Goal: Task Accomplishment & Management: Use online tool/utility

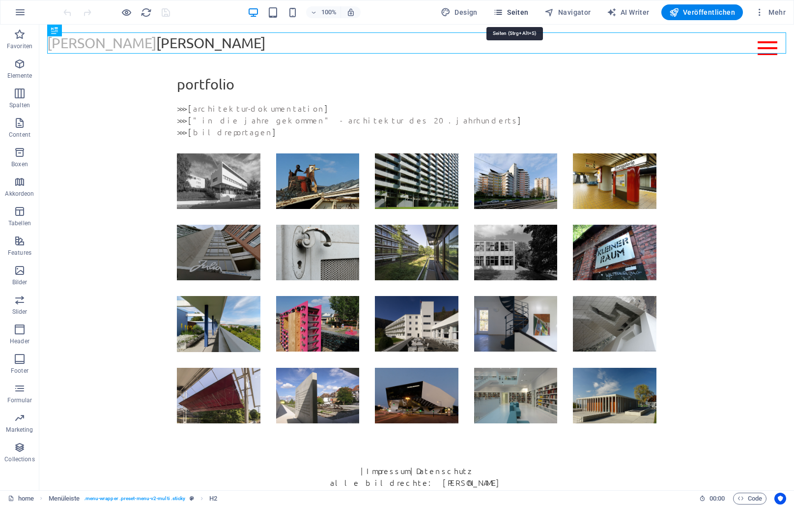
click at [518, 15] on span "Seiten" at bounding box center [510, 12] width 35 height 10
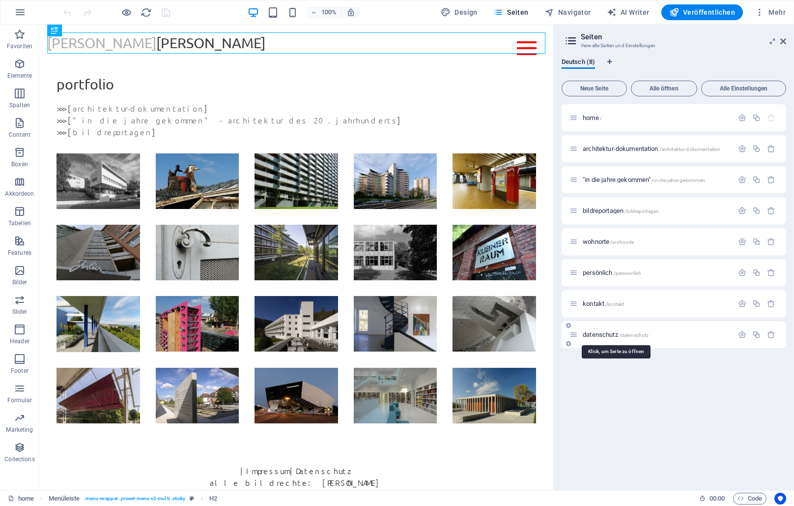
click at [608, 335] on span "datenschutz /datenschutz" at bounding box center [616, 334] width 66 height 7
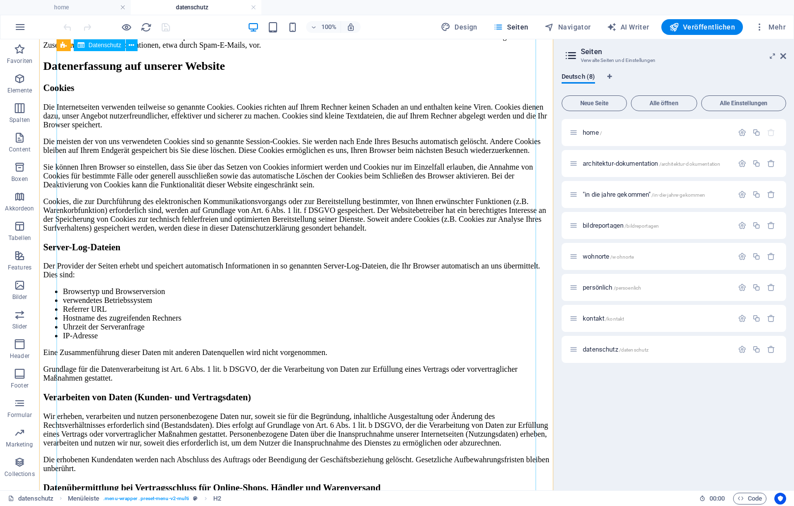
scroll to position [1002, 0]
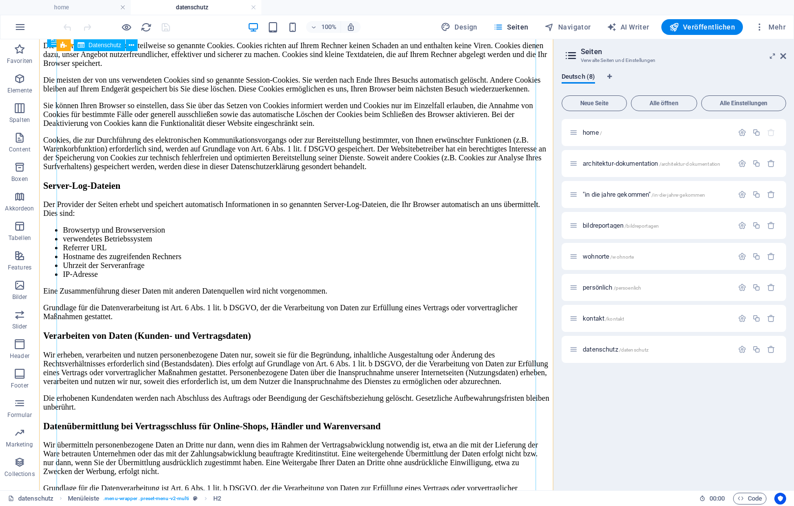
click at [110, 152] on div "Datenschutz Datenschutz auf einen Blick Allgemeine Hinweise Die folgenden Hinwe…" at bounding box center [296, 17] width 506 height 1761
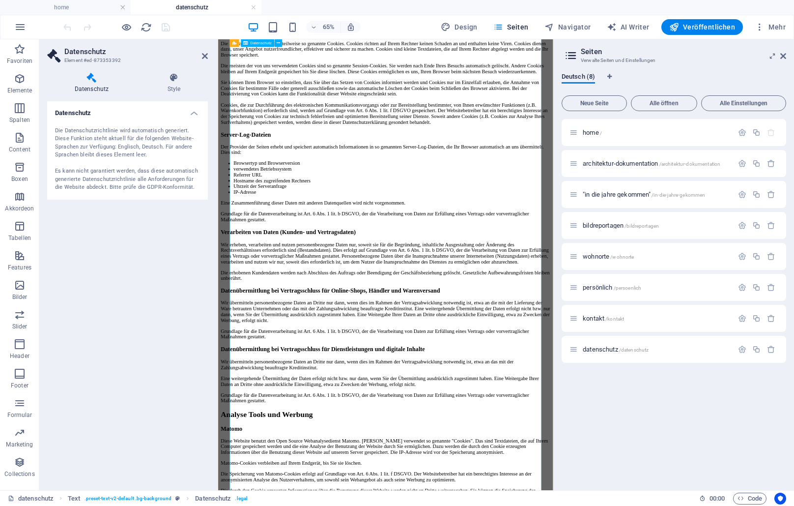
click at [340, 505] on div "Datenschutz Datenschutz auf einen Blick Allgemeine Hinweise Die folgenden Hinwe…" at bounding box center [475, 17] width 507 height 1761
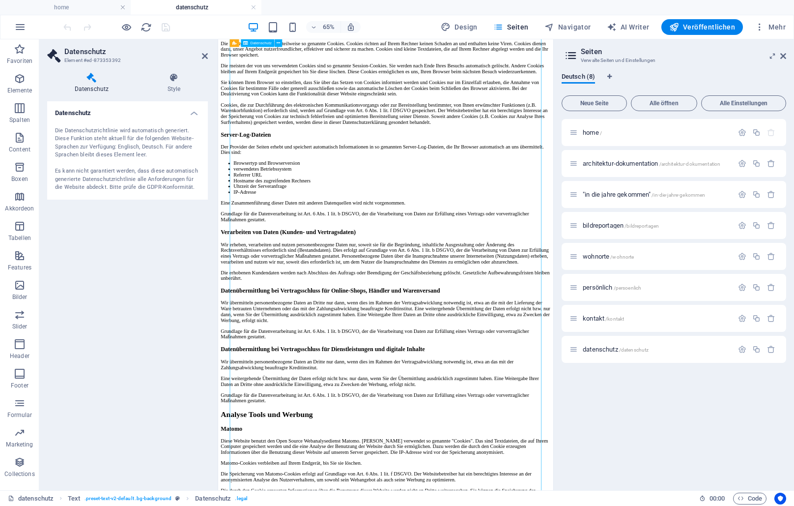
click at [342, 505] on div "Datenschutz Datenschutz auf einen Blick Allgemeine Hinweise Die folgenden Hinwe…" at bounding box center [475, 17] width 507 height 1761
click at [172, 87] on h4 "Style" at bounding box center [174, 83] width 68 height 21
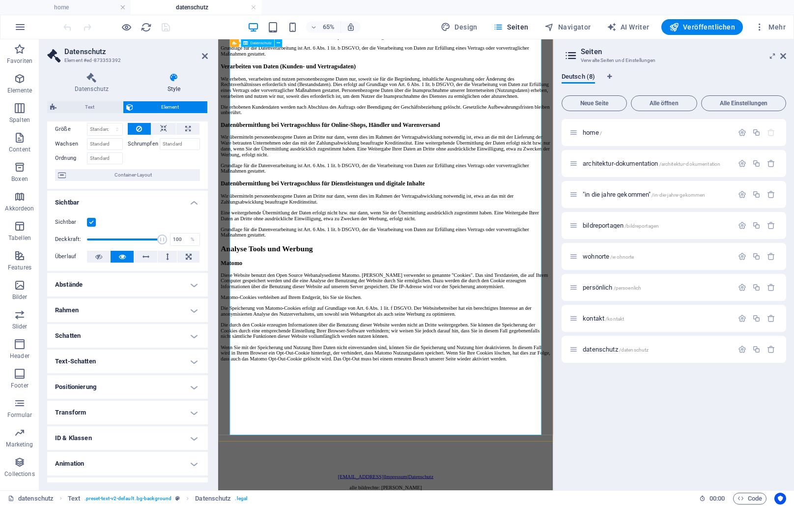
scroll to position [1278, 0]
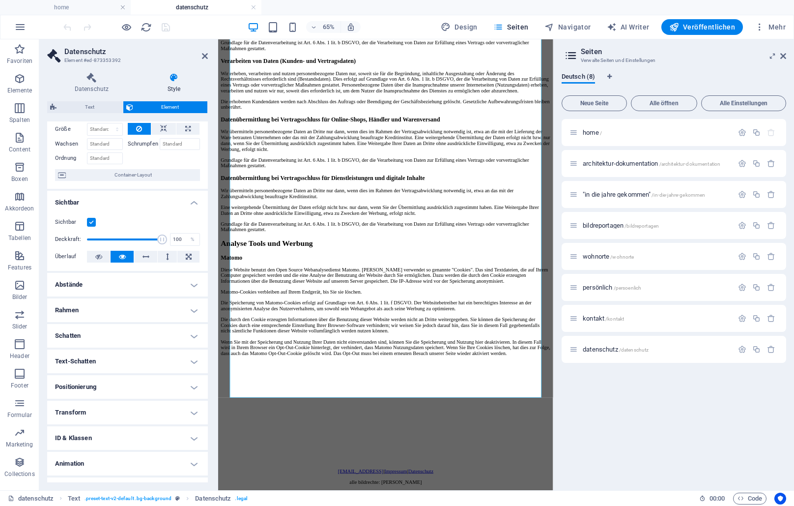
click at [83, 435] on h4 "ID & Klassen" at bounding box center [127, 438] width 161 height 24
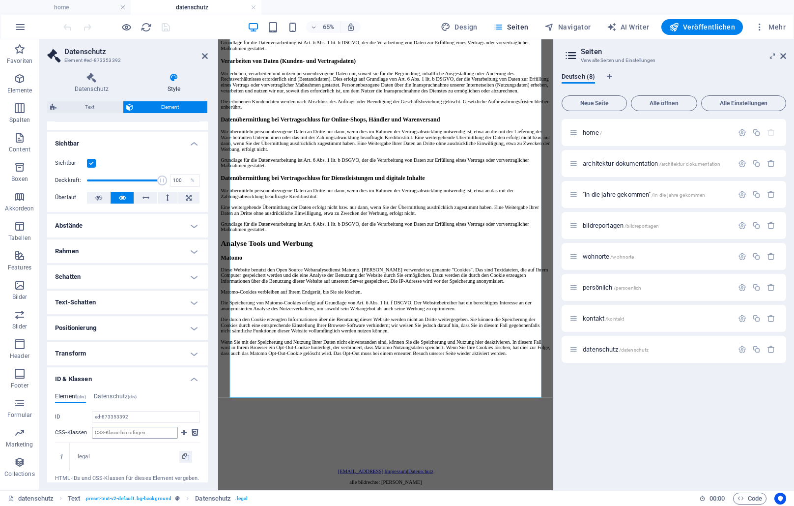
scroll to position [179, 0]
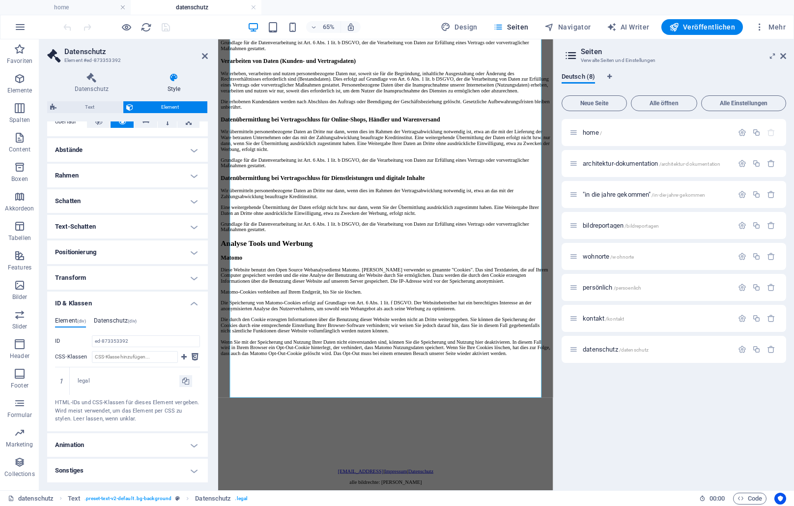
click at [119, 319] on h4 "Datenschutz (div)" at bounding box center [115, 322] width 43 height 11
click at [82, 470] on h4 "Sonstiges" at bounding box center [127, 470] width 161 height 24
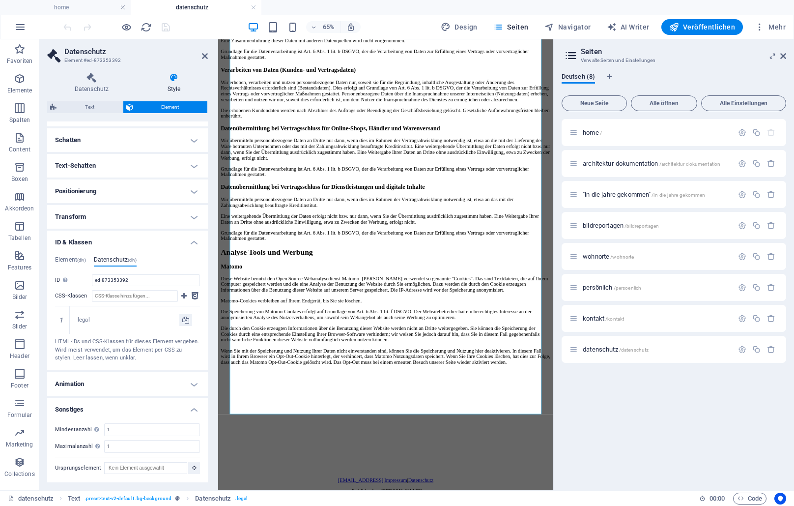
scroll to position [1228, 0]
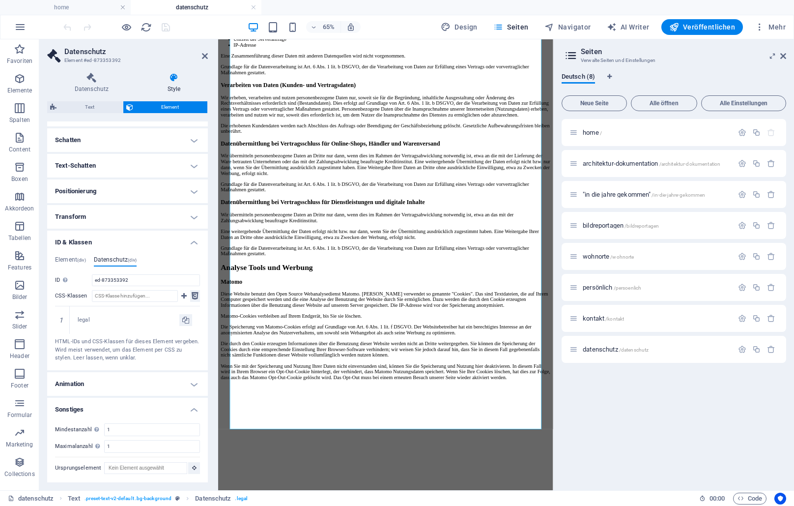
click at [196, 296] on icon at bounding box center [195, 296] width 7 height 12
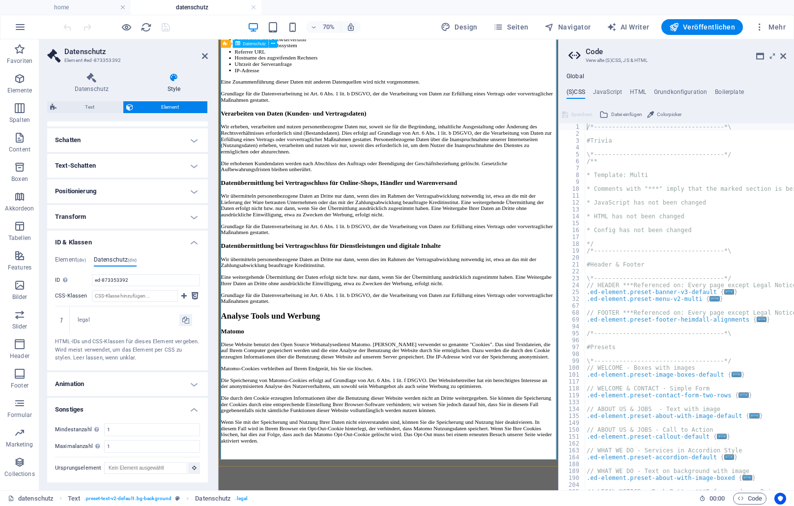
click at [639, 92] on h4 "HTML" at bounding box center [638, 93] width 16 height 11
type textarea "<a href="#main-content" class="wv-link-content button">Skip to main content</a>"
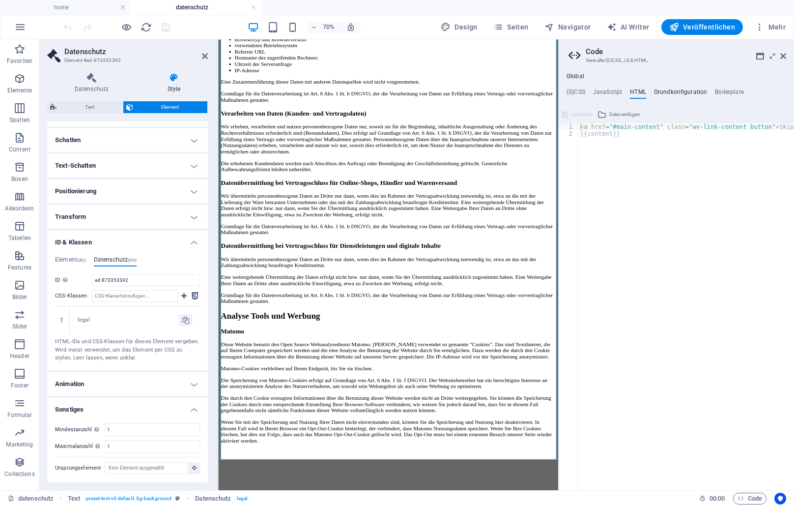
click at [674, 90] on h4 "Grundkonfiguration" at bounding box center [681, 93] width 54 height 11
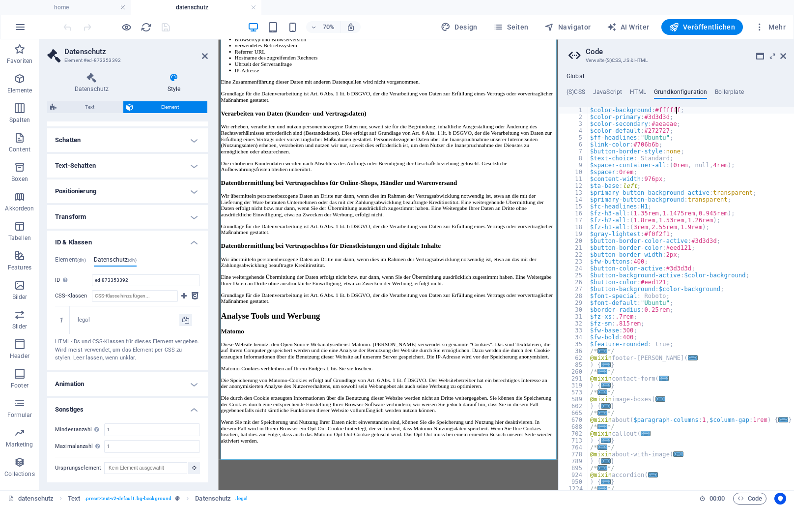
click at [675, 110] on div "$color-background : #ffffff ; $color-primary : #3d3d3d ; $color-secondary : #ae…" at bounding box center [691, 305] width 206 height 397
click at [578, 89] on h4 "(S)CSS" at bounding box center [575, 93] width 19 height 11
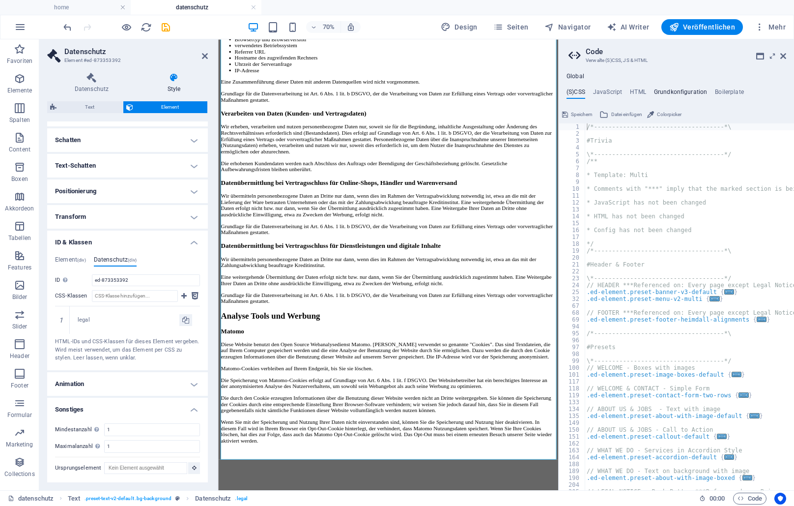
click at [677, 92] on h4 "Grundkonfiguration" at bounding box center [681, 93] width 54 height 11
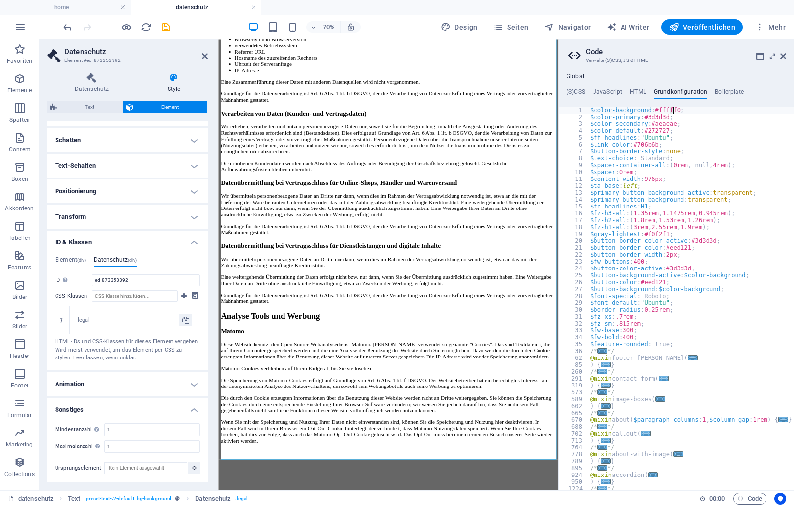
click at [671, 110] on div "$color-background : #fffff0 ; $color-primary : #3d3d3d ; $color-secondary : #ae…" at bounding box center [691, 305] width 206 height 397
click at [677, 141] on div "$color-background : #ffff00 ; $color-primary : #3d3d3d ; $color-secondary : #ae…" at bounding box center [691, 305] width 206 height 397
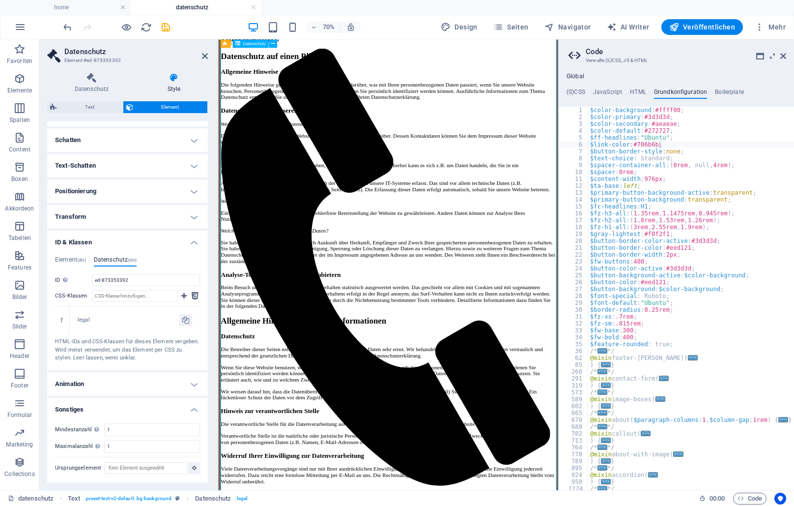
scroll to position [0, 0]
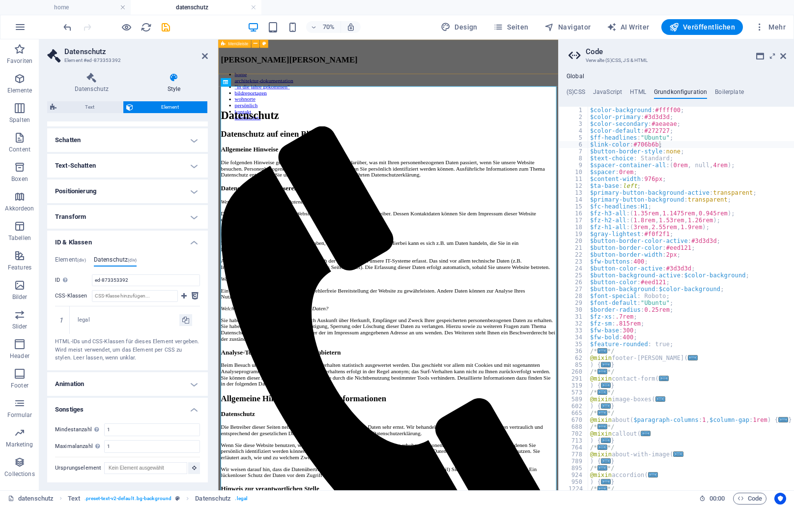
click at [627, 68] on div "[PERSON_NAME] home architektur-dokumentation "in die jahre gekommen" bildreport…" at bounding box center [461, 86] width 478 height 49
click at [683, 62] on div "[PERSON_NAME]" at bounding box center [461, 68] width 478 height 13
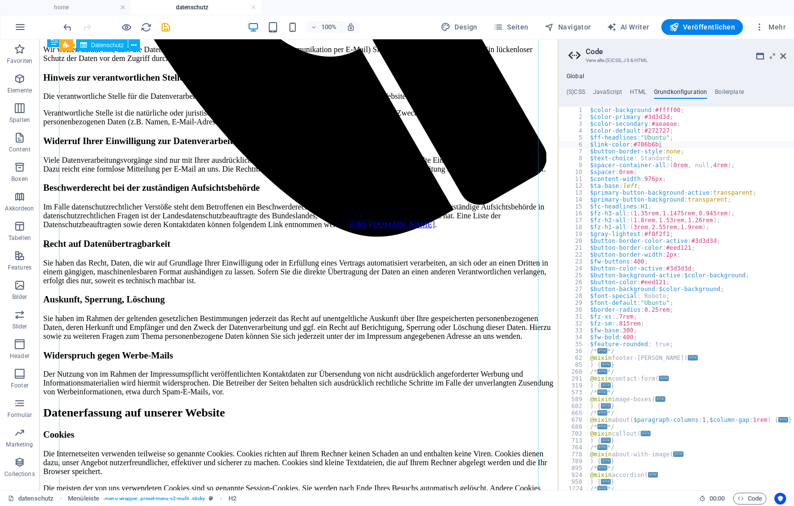
scroll to position [651, 0]
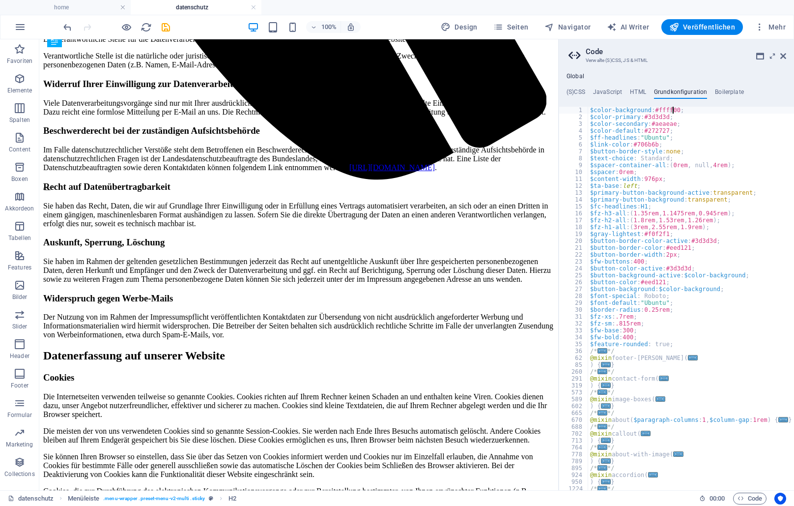
click at [673, 112] on div "$color-background : #ffff00 ; $color-primary : #3d3d3d ; $color-secondary : #ae…" at bounding box center [691, 305] width 206 height 397
click at [675, 111] on div "$color-background : #ffff00 ; $color-primary : #3d3d3d ; $color-secondary : #ae…" at bounding box center [691, 305] width 206 height 397
click at [645, 177] on div "$color-background : #ffffff ; $color-primary : #3d3d3d ; $color-secondary : #ae…" at bounding box center [691, 305] width 206 height 397
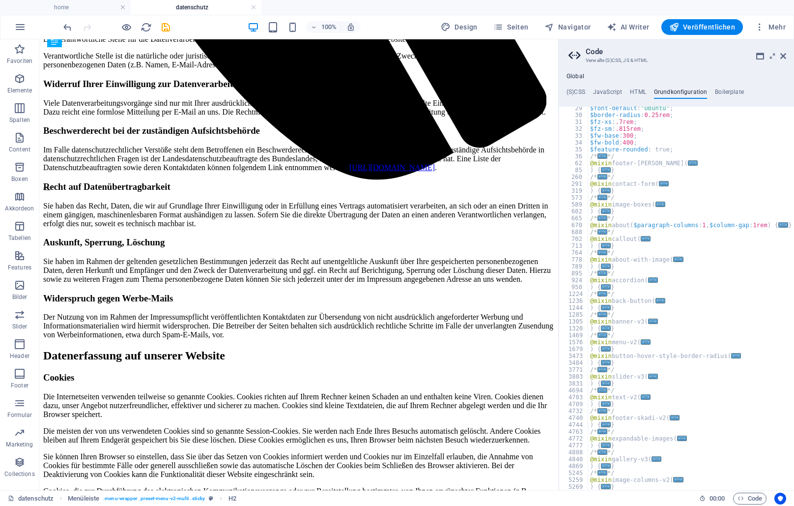
scroll to position [195, 0]
type textarea "$content-width: 976px;"
click at [632, 95] on h4 "HTML" at bounding box center [638, 93] width 16 height 11
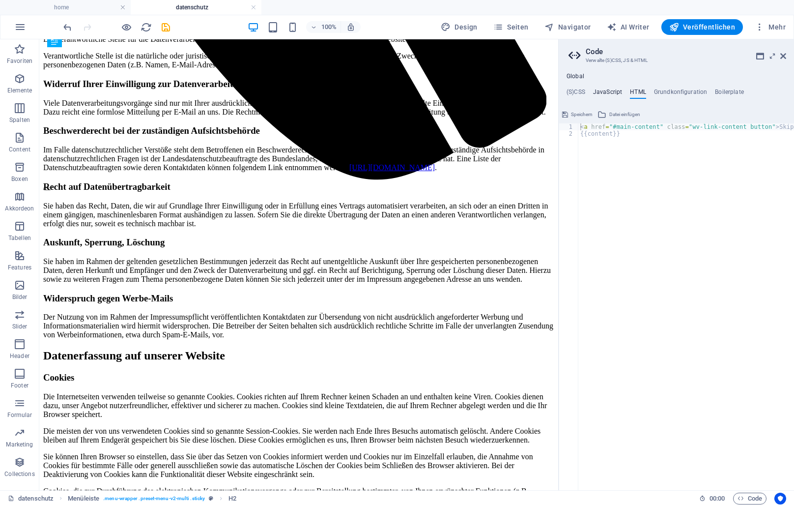
click at [596, 89] on h4 "JavaScript" at bounding box center [607, 93] width 29 height 11
type textarea "/* JS for preset "Menu V2" */"
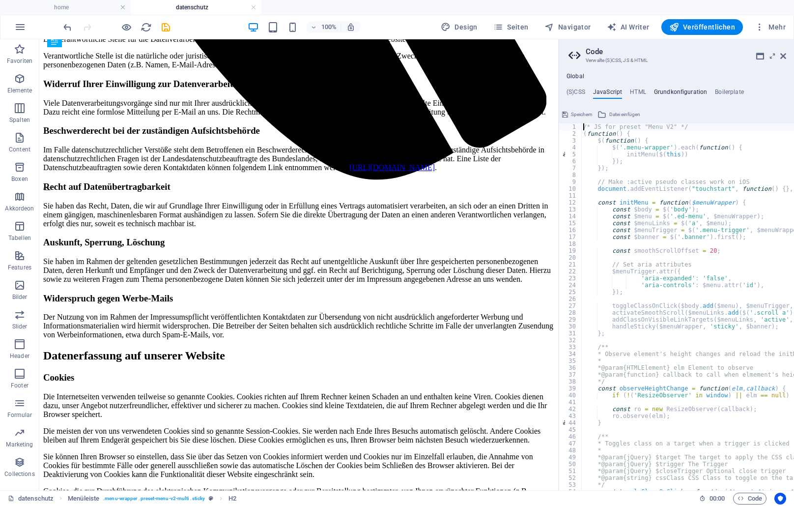
click at [681, 89] on h4 "Grundkonfiguration" at bounding box center [681, 93] width 54 height 11
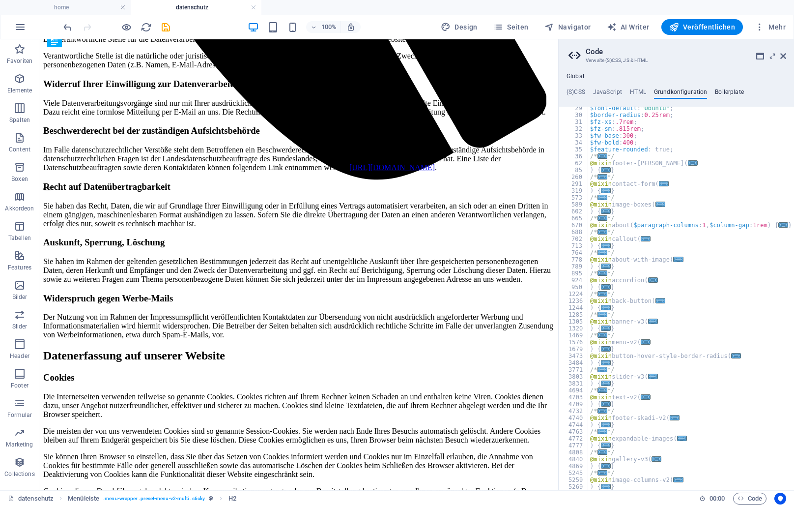
click at [721, 90] on h4 "Boilerplate" at bounding box center [729, 93] width 29 height 11
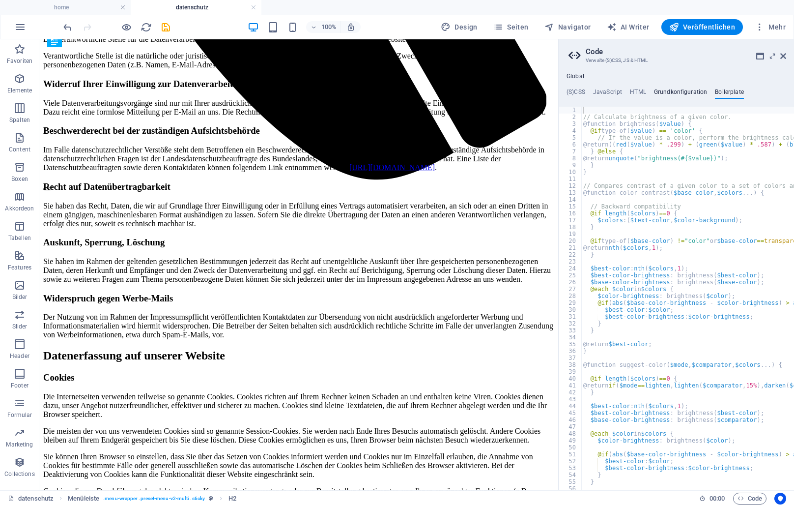
click at [690, 92] on h4 "Grundkonfiguration" at bounding box center [681, 93] width 54 height 11
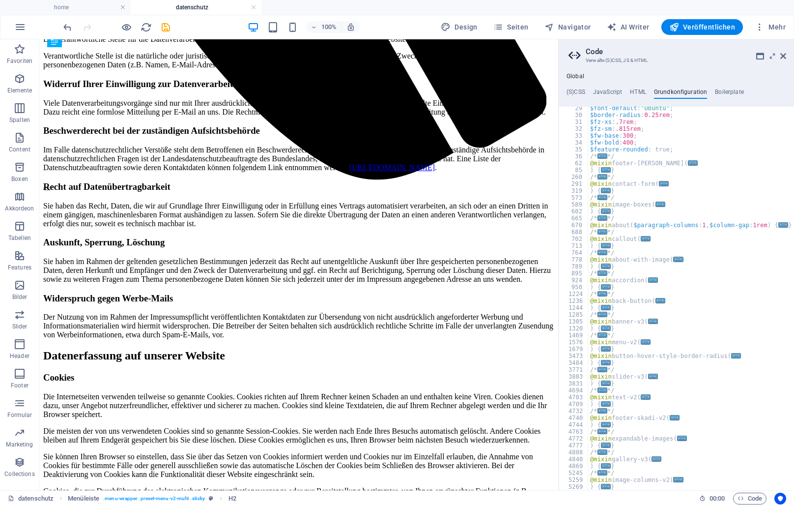
scroll to position [0, 0]
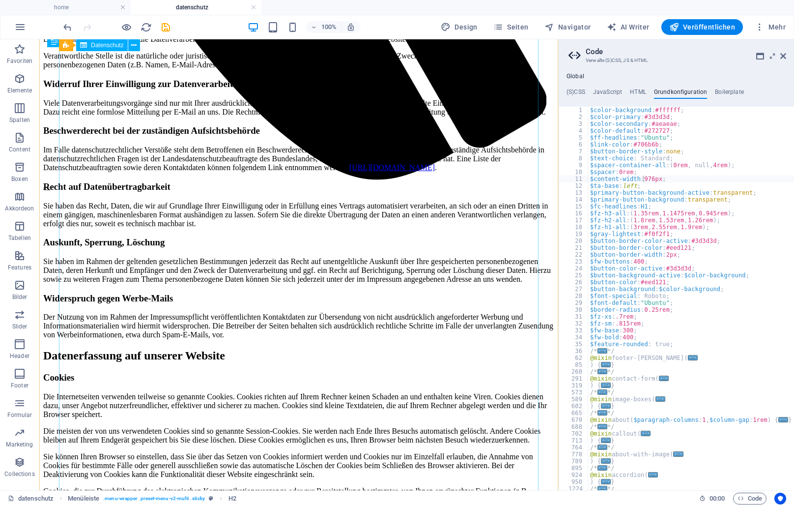
click at [237, 273] on div "Datenschutz Datenschutz auf einen Blick Allgemeine Hinweise Die folgenden Hinwe…" at bounding box center [298, 368] width 511 height 1761
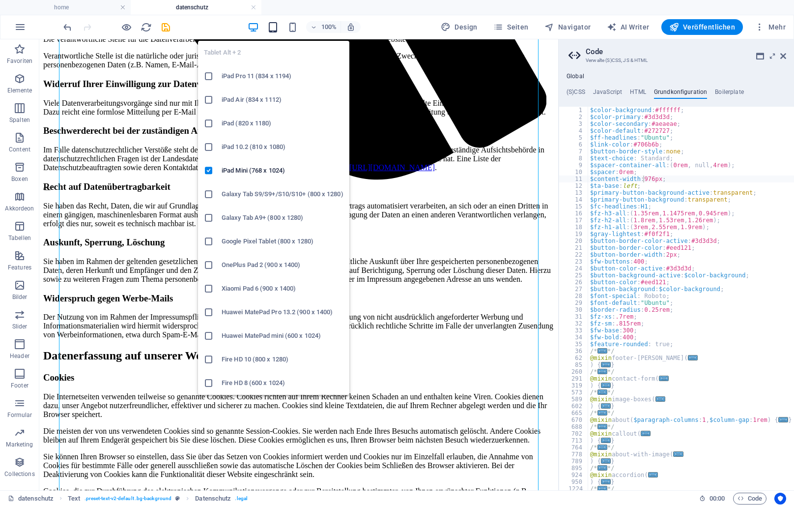
click at [284, 52] on ul "Tablet Alt + 2 iPad Pro 11 (834 x 1194) iPad Air (834 x 1112) iPad (820 x 1180)…" at bounding box center [273, 218] width 151 height 354
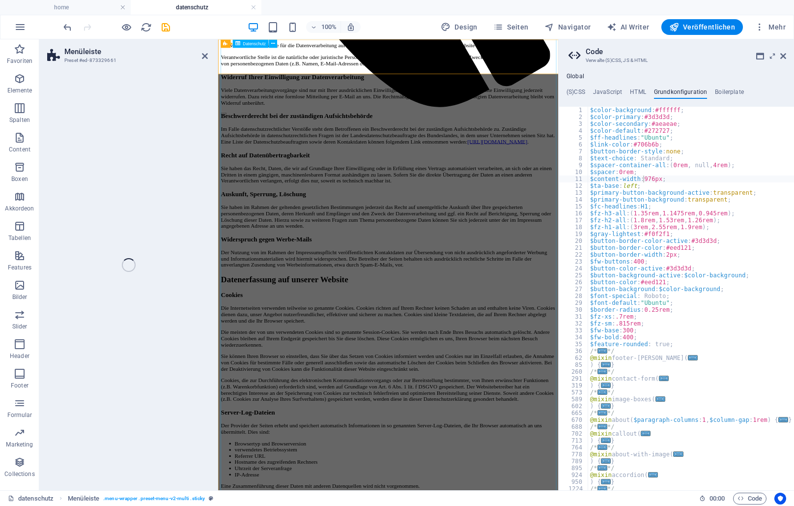
select select "px"
select select "header"
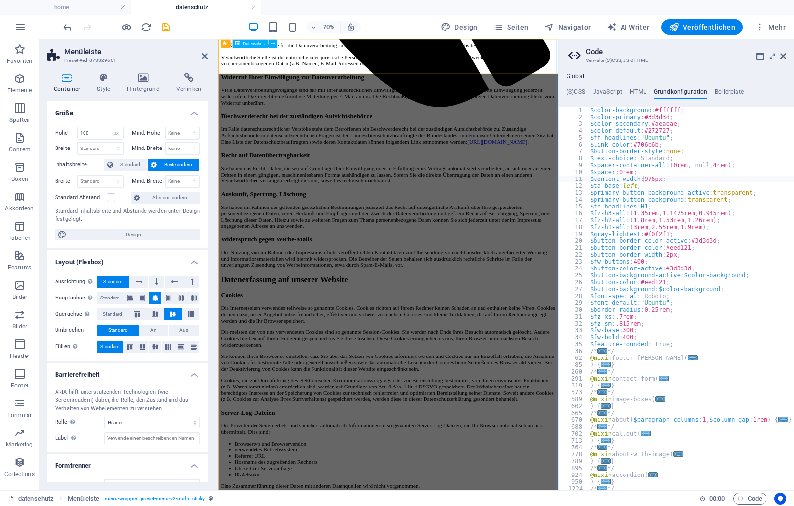
click at [528, 252] on div "Datenschutz Datenschutz auf einen Blick Allgemeine Hinweise Die folgenden Hinwe…" at bounding box center [461, 395] width 478 height 1814
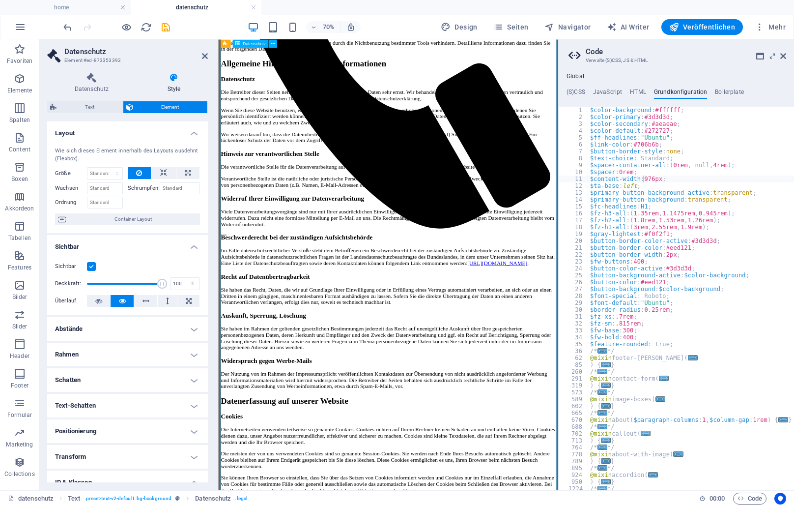
scroll to position [450, 0]
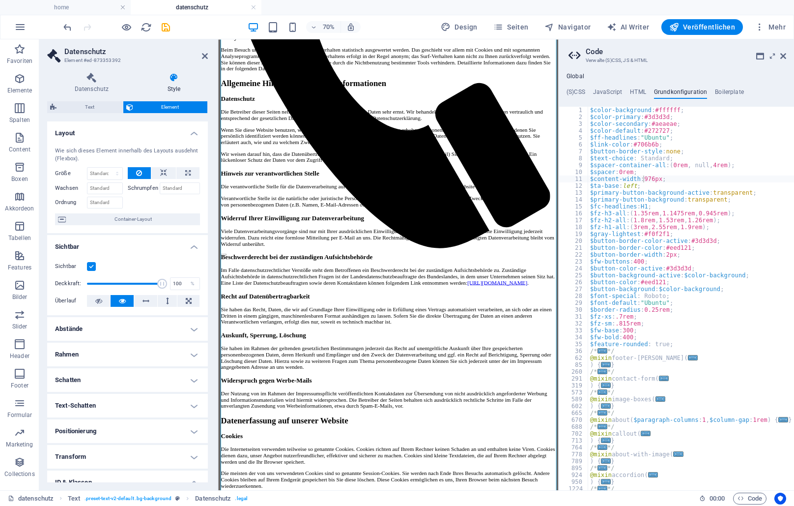
type textarea "$link-color: #706b6b;"
click at [599, 143] on div "$color-background : #ffffff ; $color-primary : #3d3d3d ; $color-secondary : #ae…" at bounding box center [691, 305] width 206 height 397
click at [104, 365] on h4 "Rahmen" at bounding box center [127, 354] width 161 height 24
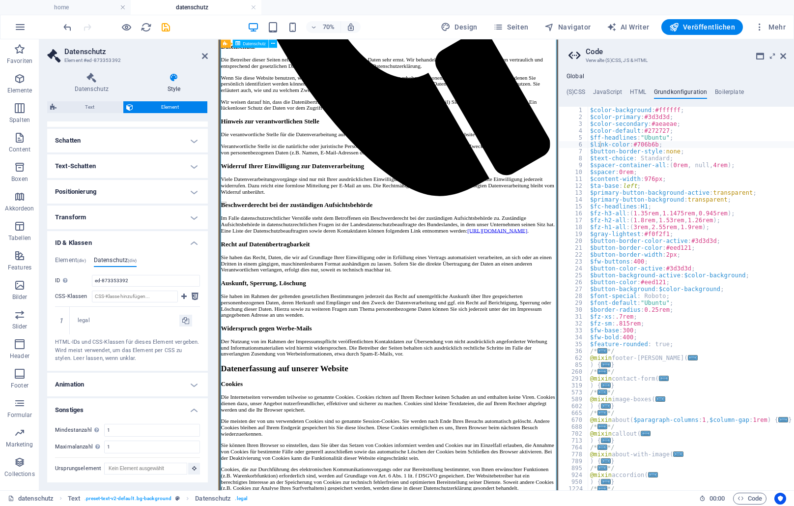
scroll to position [551, 0]
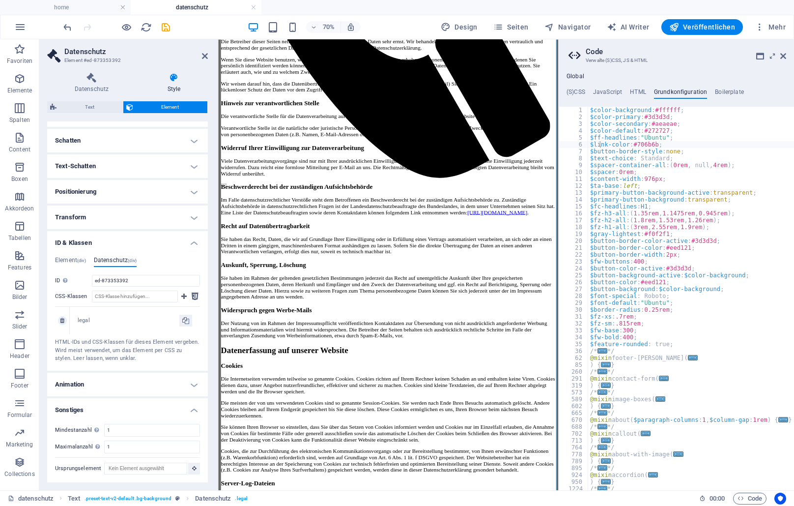
click at [114, 322] on div "legal" at bounding box center [129, 320] width 102 height 8
click at [116, 318] on div "legal" at bounding box center [129, 320] width 102 height 8
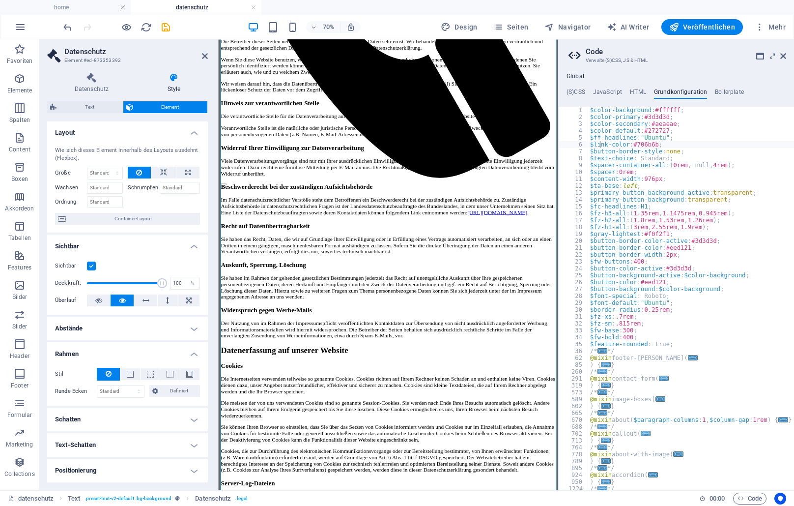
scroll to position [0, 0]
click at [193, 329] on h4 "Abstände" at bounding box center [127, 329] width 161 height 24
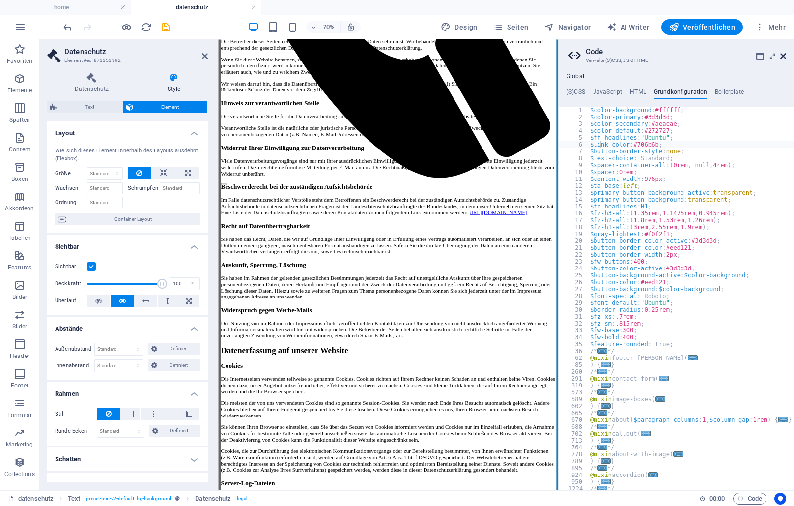
click at [782, 54] on icon at bounding box center [783, 56] width 6 height 8
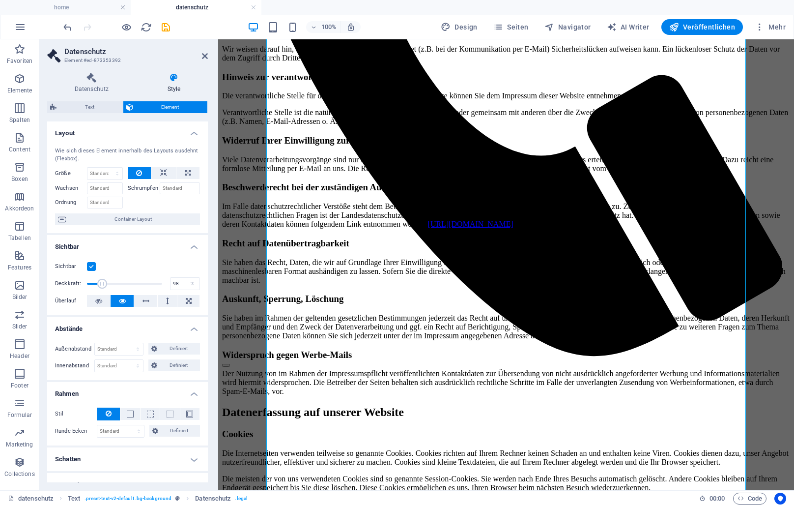
type input "100"
drag, startPoint x: 162, startPoint y: 281, endPoint x: 174, endPoint y: 280, distance: 12.9
click at [173, 280] on div "Deckkraft: 100 %" at bounding box center [127, 283] width 145 height 15
click at [90, 265] on label at bounding box center [91, 266] width 9 height 9
click at [0, 0] on input "Sichtbar" at bounding box center [0, 0] width 0 height 0
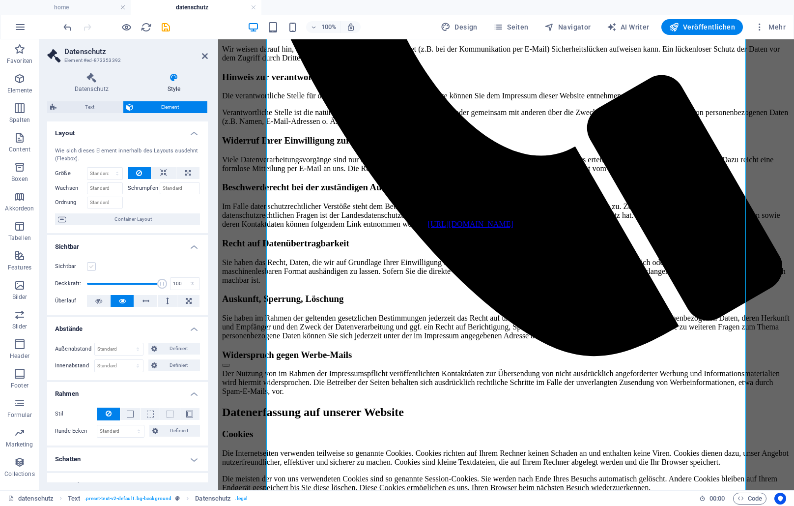
click at [90, 265] on label at bounding box center [91, 266] width 9 height 9
click at [0, 0] on input "Sichtbar" at bounding box center [0, 0] width 0 height 0
click at [95, 343] on select "Standard auto px % rem vw vh Definiert" at bounding box center [119, 349] width 48 height 12
select select "px"
click option "px" at bounding box center [0, 0] width 0 height 0
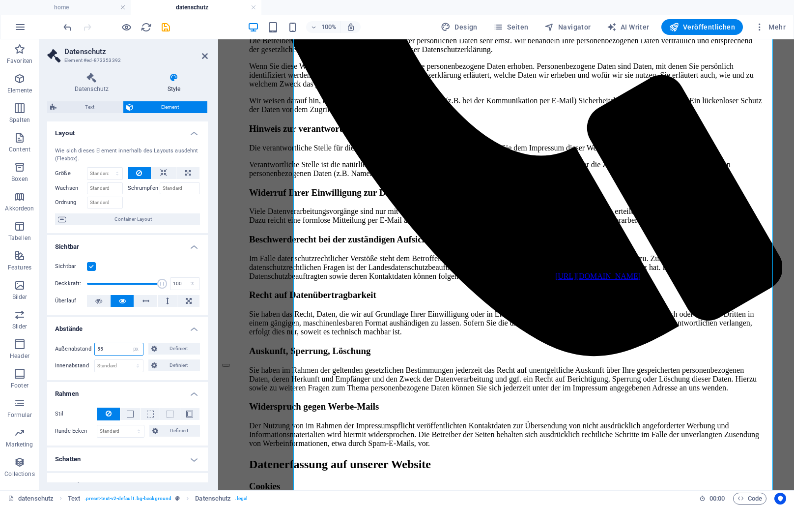
drag, startPoint x: 113, startPoint y: 351, endPoint x: 75, endPoint y: 345, distance: 38.8
click at [95, 345] on input "55" at bounding box center [119, 349] width 48 height 12
type input "0"
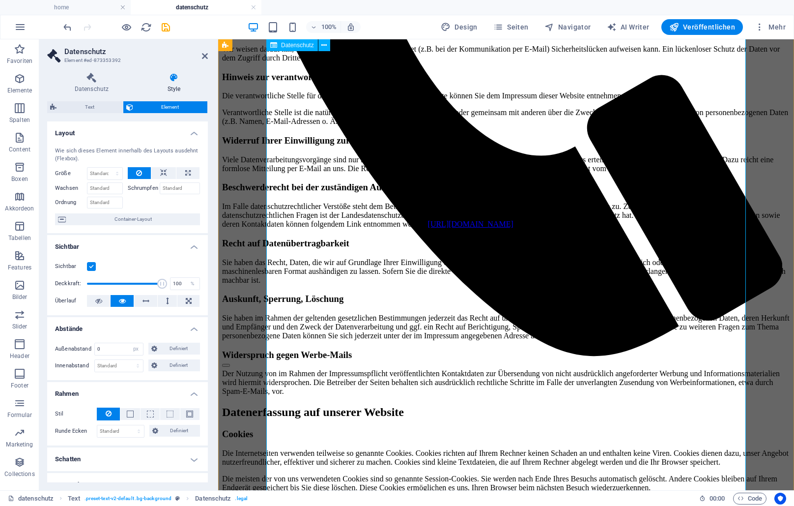
click at [560, 197] on div "Datenschutz Datenschutz auf einen Blick Allgemeine Hinweise Die folgenden Hinwe…" at bounding box center [506, 415] width 568 height 1655
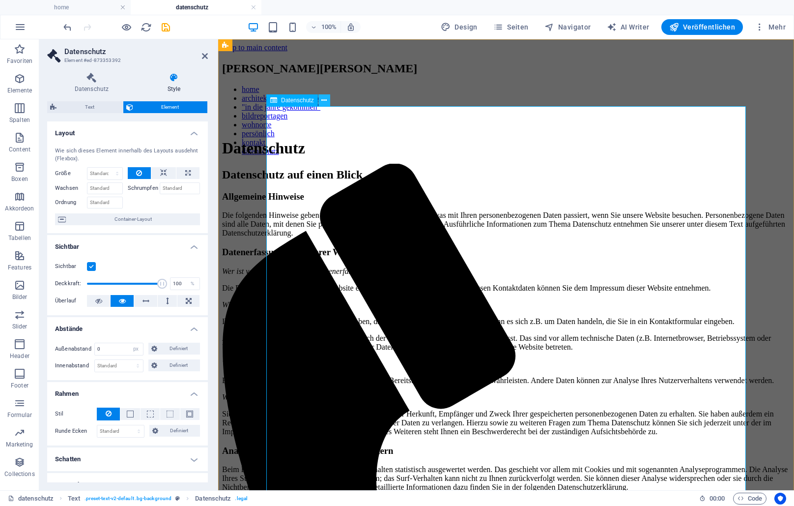
click at [322, 100] on icon at bounding box center [323, 100] width 5 height 10
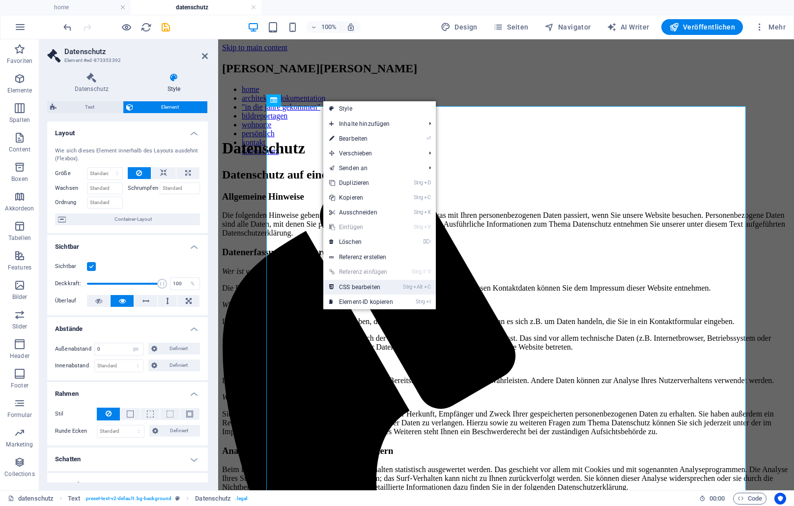
click at [394, 288] on link "Strg Alt C CSS bearbeiten" at bounding box center [361, 287] width 76 height 15
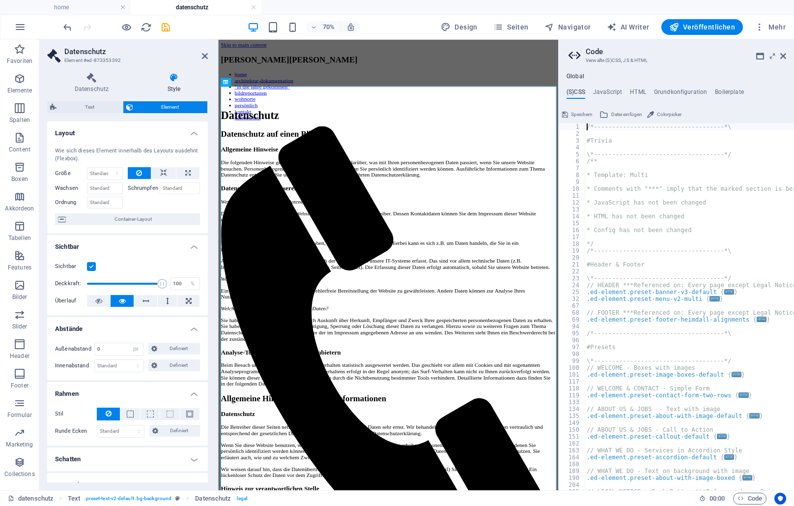
click at [647, 319] on div "/*------------------------------------*\ #Trivia \*----------------------------…" at bounding box center [732, 313] width 295 height 380
click at [757, 319] on span "..." at bounding box center [762, 318] width 10 height 5
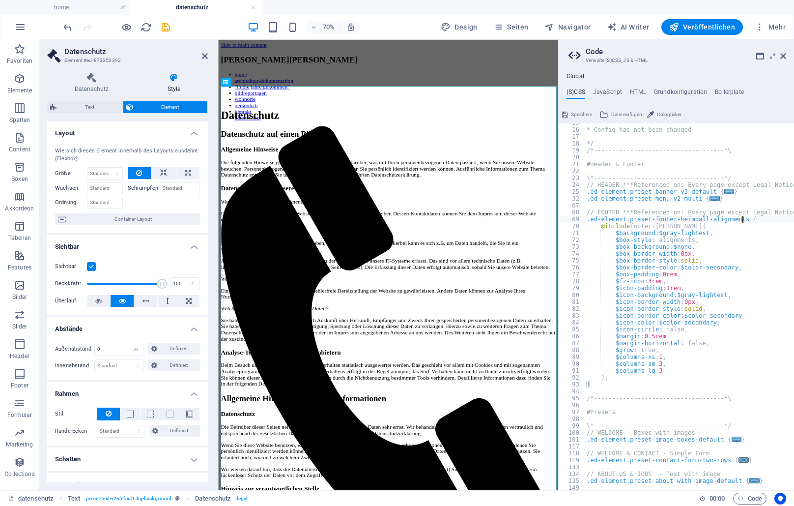
scroll to position [41, 0]
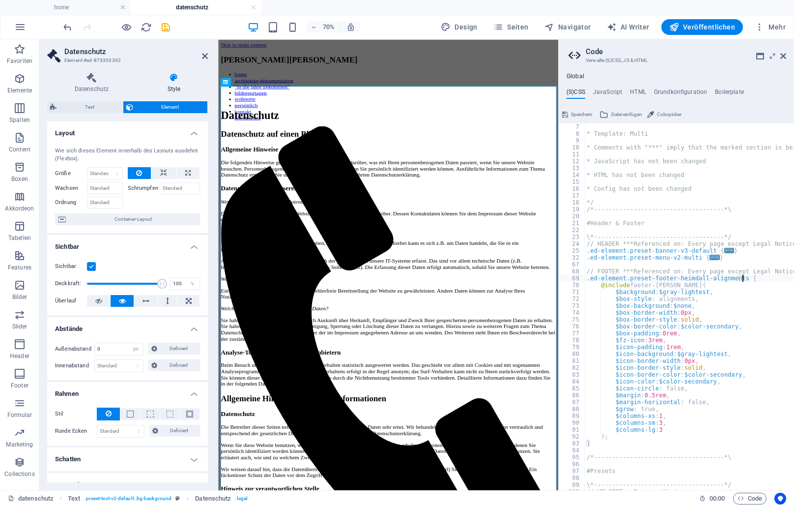
click at [745, 316] on div "* Template: Multi * Comments with "***" imply that the marked section is being …" at bounding box center [732, 313] width 295 height 380
type textarea "$box-border-style: solid,"
click at [753, 262] on div "* Template: Multi * Comments with "***" imply that the marked section is being …" at bounding box center [732, 313] width 295 height 380
click at [741, 278] on div "* Template: Multi * Comments with "***" imply that the marked section is being …" at bounding box center [732, 313] width 295 height 380
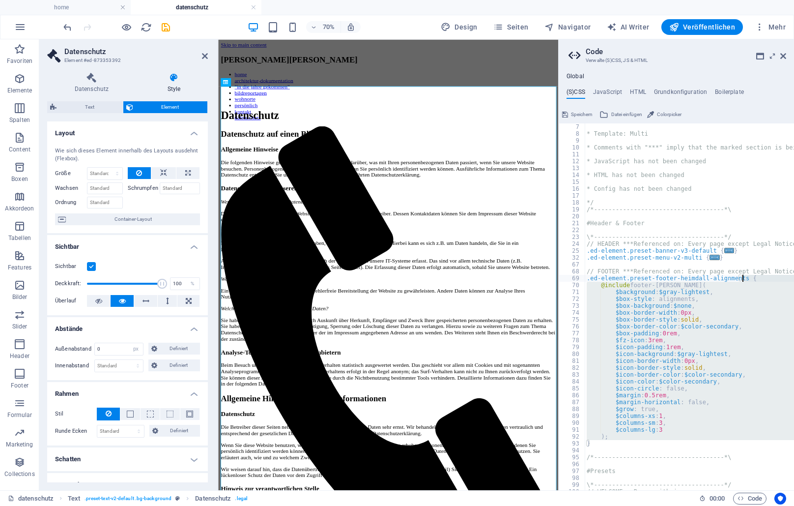
click at [741, 278] on div "* Template: Multi * Comments with "***" imply that the marked section is being …" at bounding box center [732, 313] width 295 height 380
click at [741, 278] on div "* Template: Multi * Comments with "***" imply that the marked section is being …" at bounding box center [689, 306] width 209 height 366
click at [741, 278] on div "* Template: Multi * Comments with "***" imply that the marked section is being …" at bounding box center [732, 313] width 295 height 380
type textarea ".ed-element.preset-footer-heimdall-alignments { @include footer-heimdall("
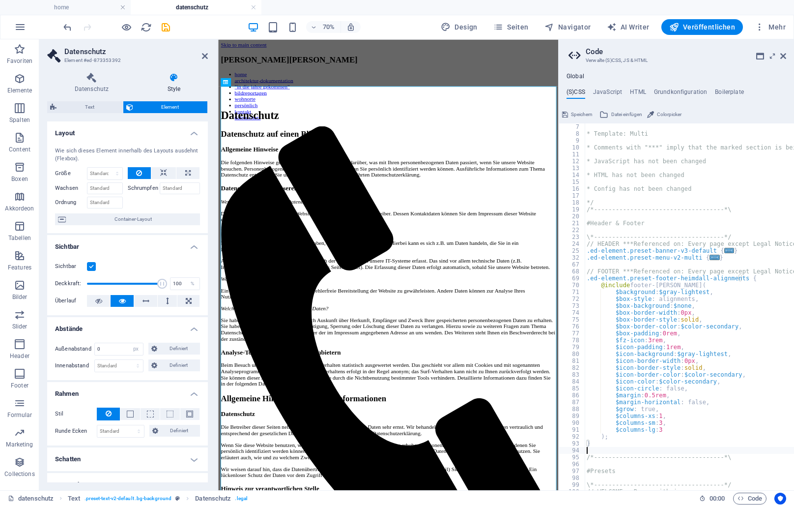
click at [709, 453] on div "* Template: Multi * Comments with "***" imply that the marked section is being …" at bounding box center [732, 313] width 295 height 380
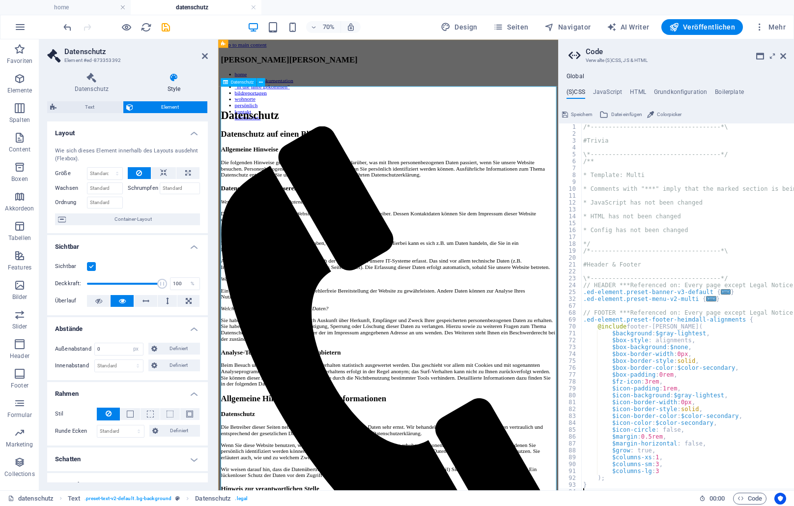
click at [783, 55] on icon at bounding box center [783, 56] width 6 height 8
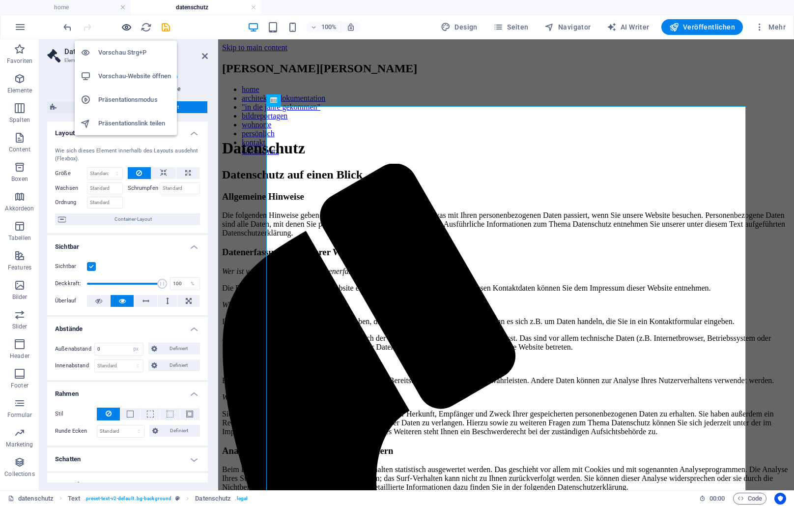
click at [128, 23] on icon "button" at bounding box center [126, 27] width 11 height 11
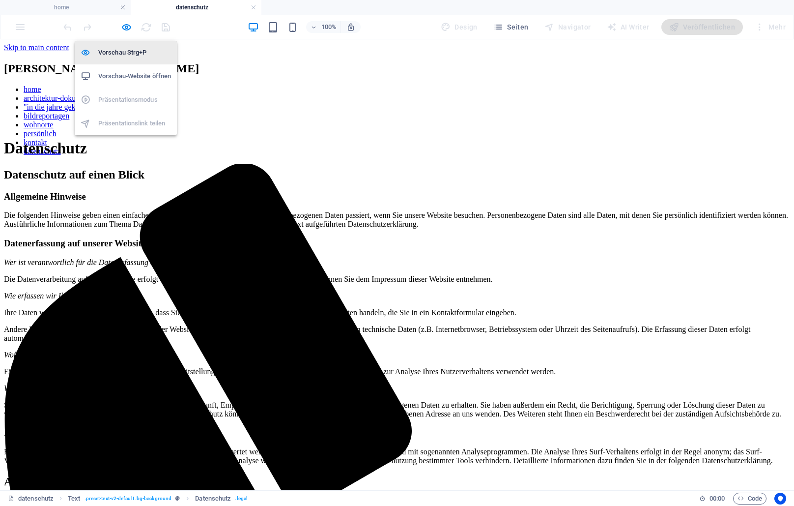
click at [129, 53] on h6 "Vorschau Strg+P" at bounding box center [134, 53] width 73 height 12
select select "px"
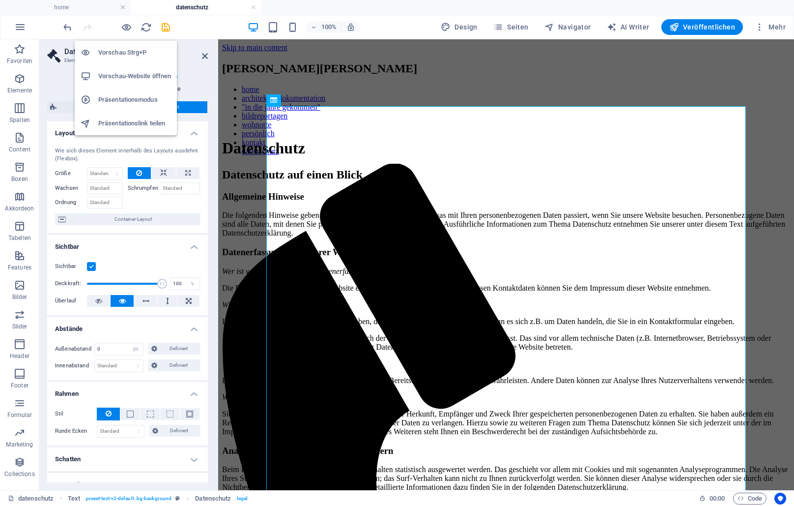
click at [131, 76] on h6 "Vorschau-Website öffnen" at bounding box center [134, 76] width 73 height 12
